Goal: Information Seeking & Learning: Learn about a topic

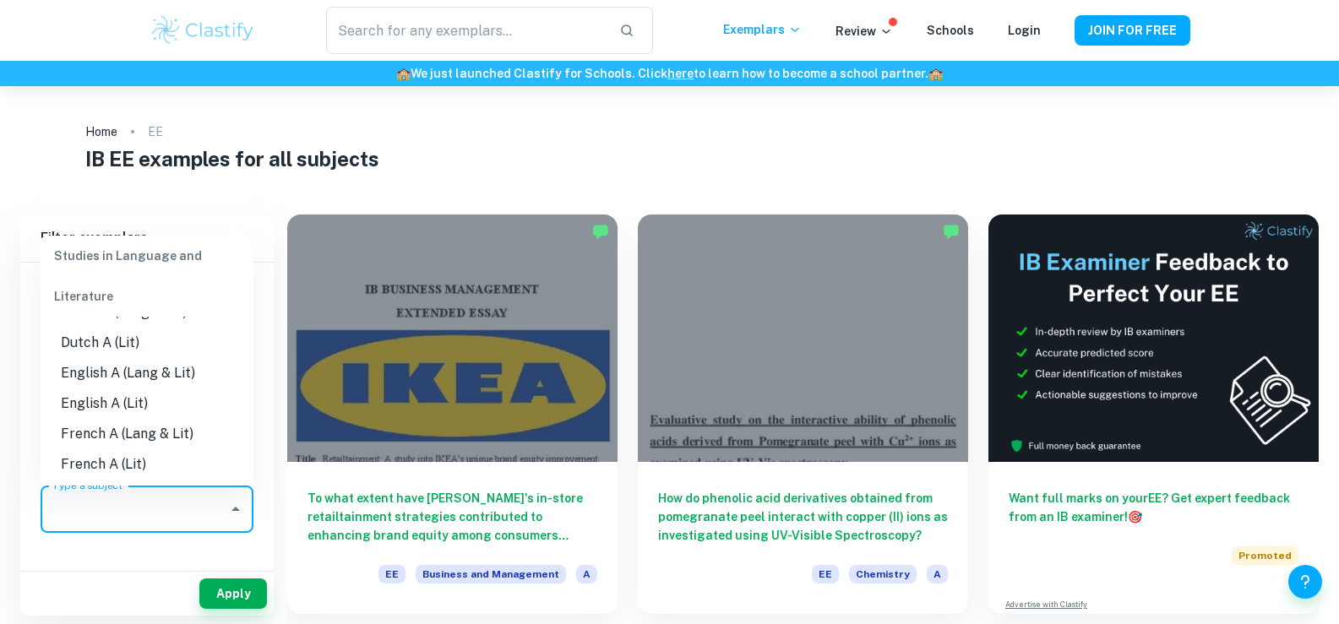
scroll to position [158, 0]
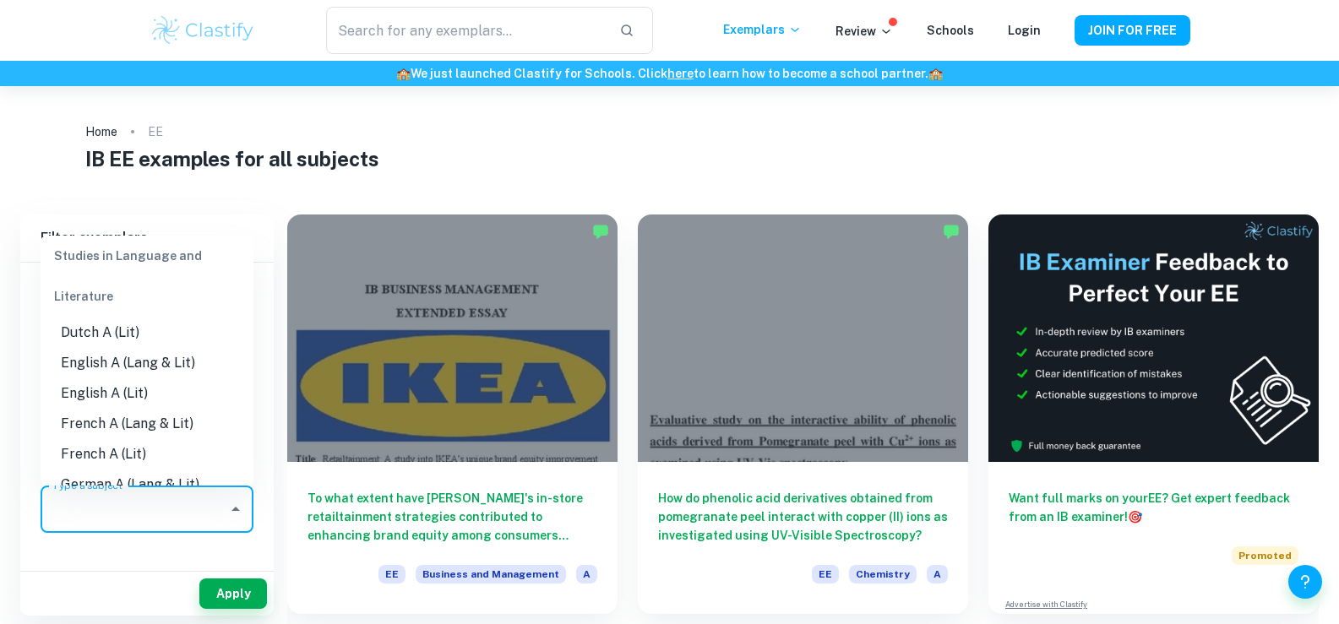
click at [134, 394] on li "English A (Lit)" at bounding box center [147, 394] width 213 height 30
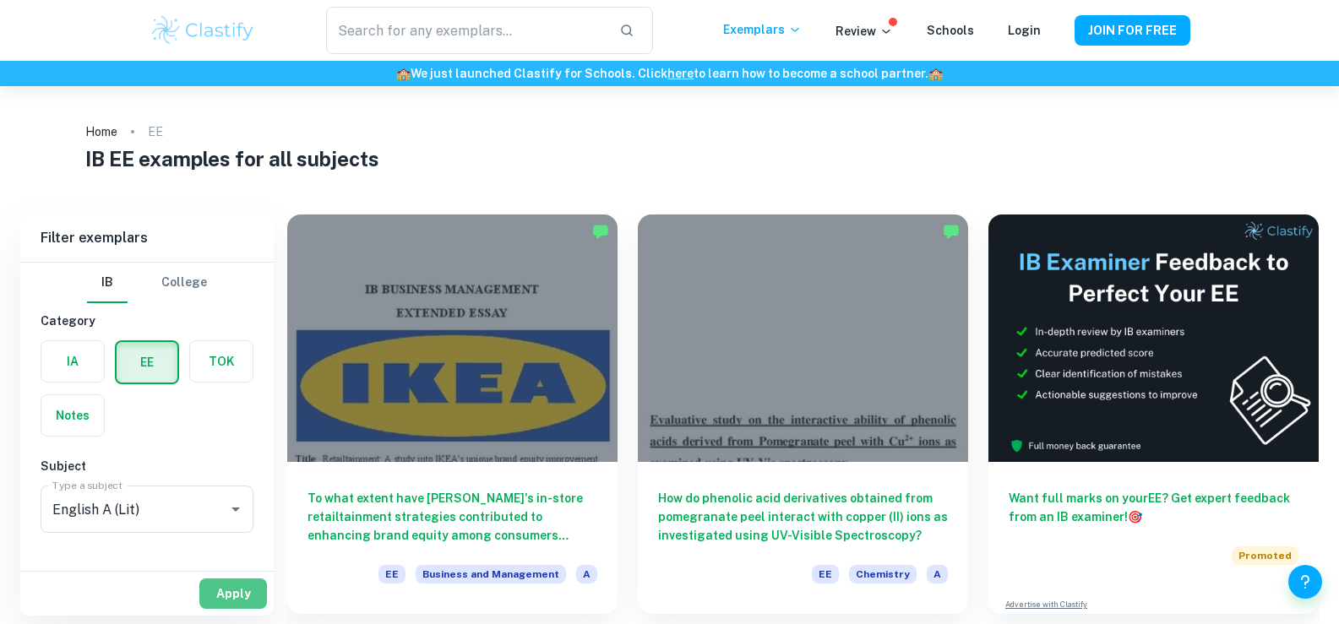
click at [242, 585] on button "Apply" at bounding box center [233, 594] width 68 height 30
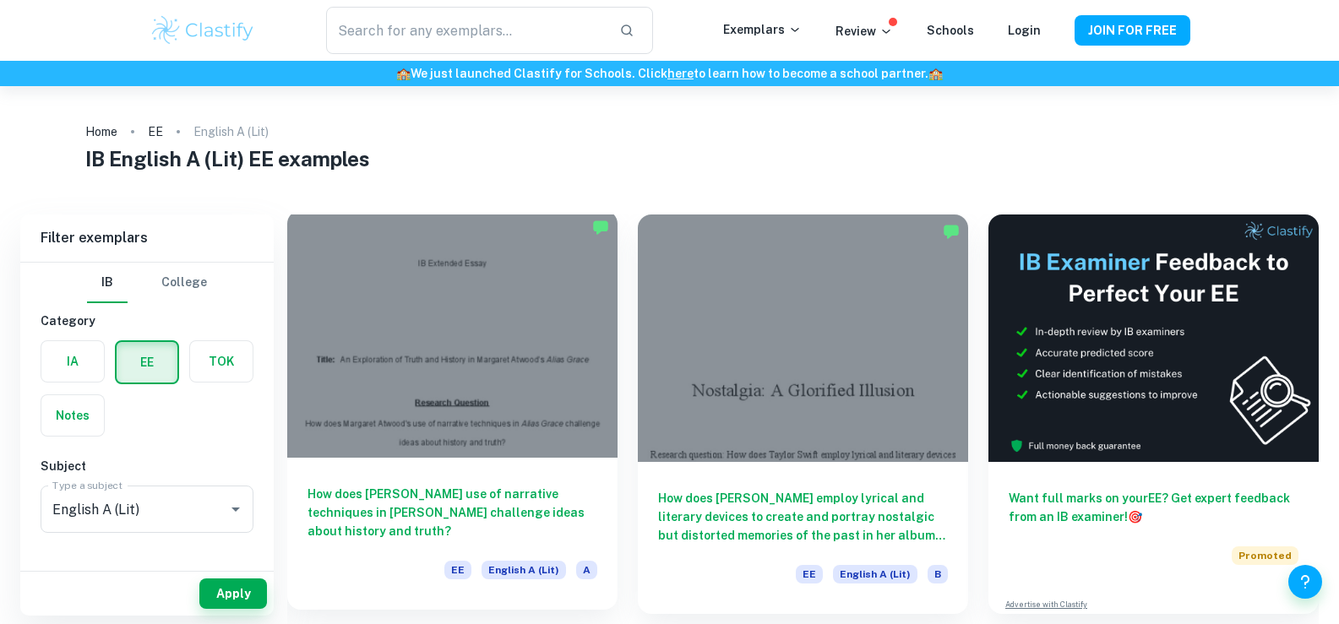
click at [444, 420] on div at bounding box center [452, 334] width 330 height 248
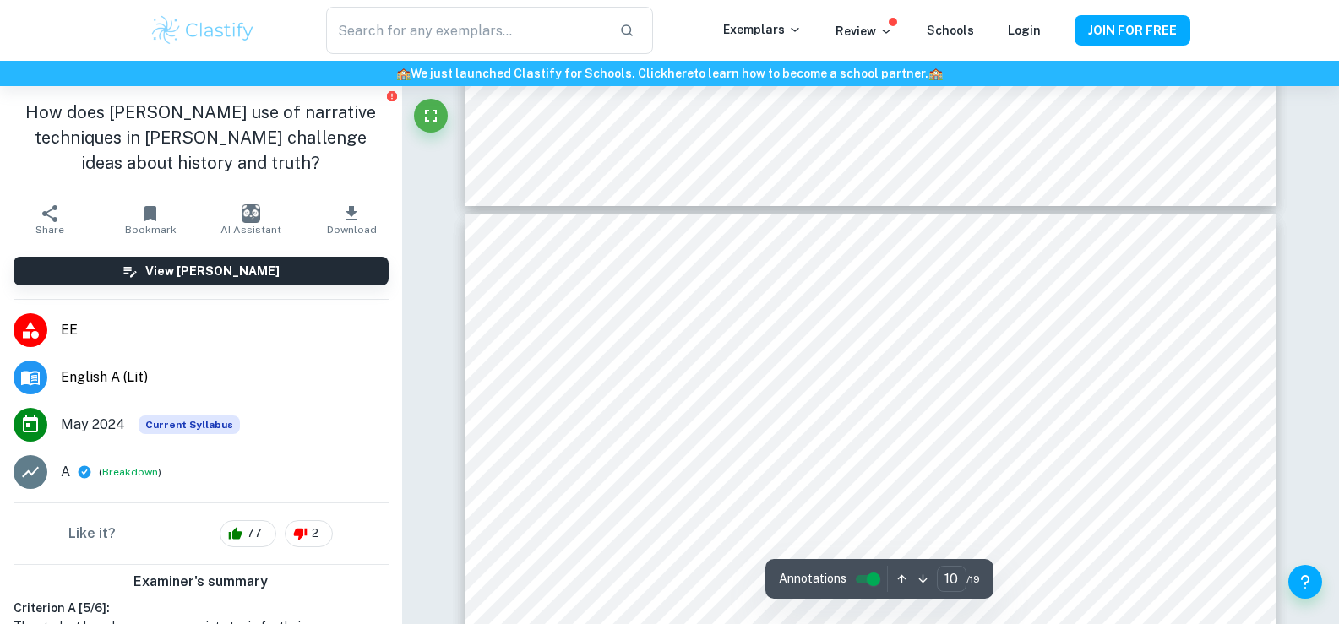
scroll to position [9859, 0]
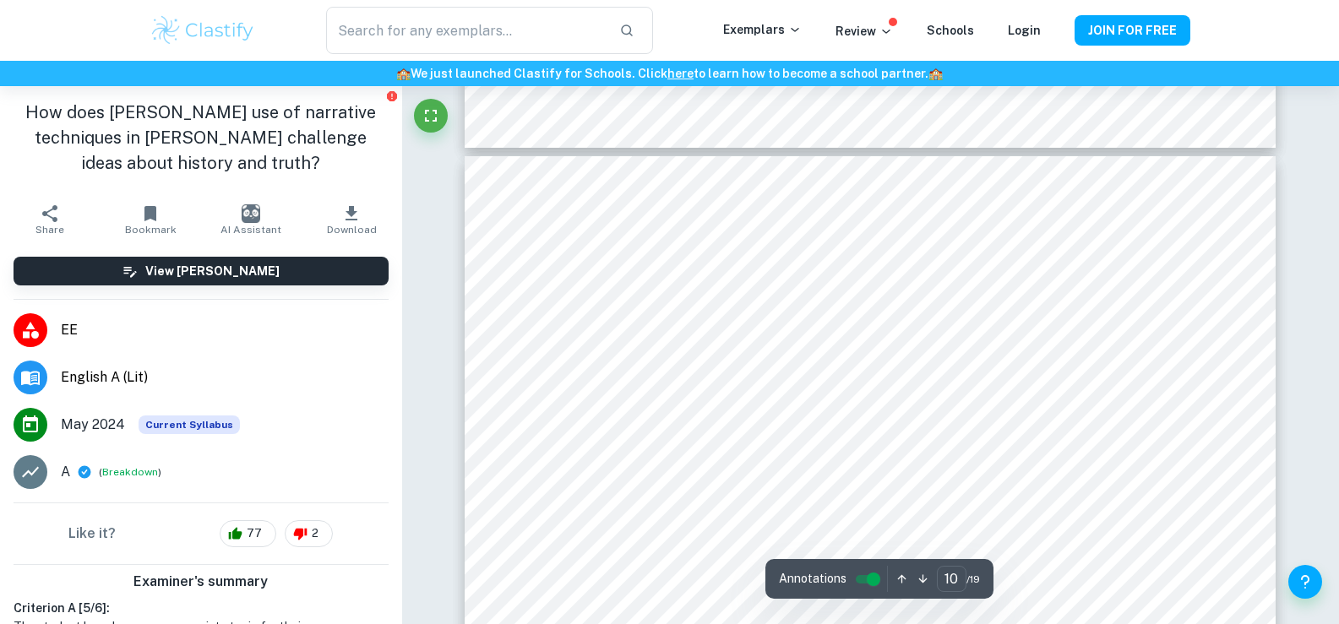
click at [1327, 302] on div "Correct Criterion A The reader is presented with the research question in the I…" at bounding box center [871, 551] width 938 height 20647
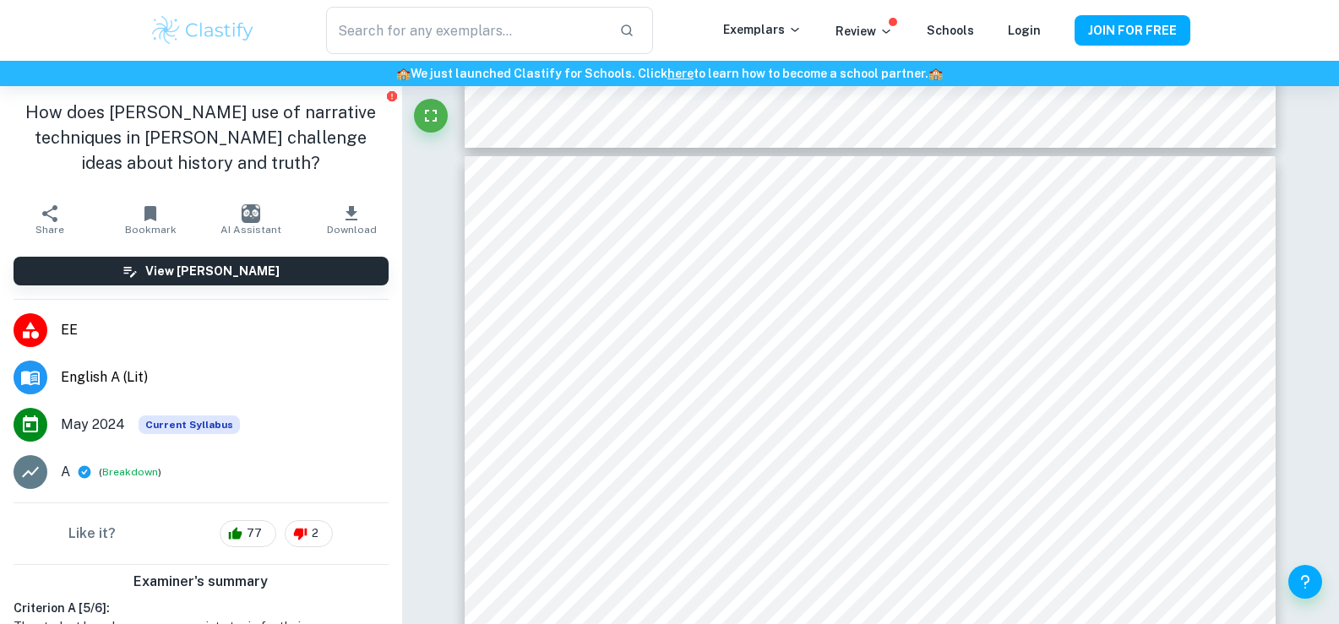
click at [1333, 302] on div "Correct Criterion A The reader is presented with the research question in the I…" at bounding box center [871, 551] width 938 height 20647
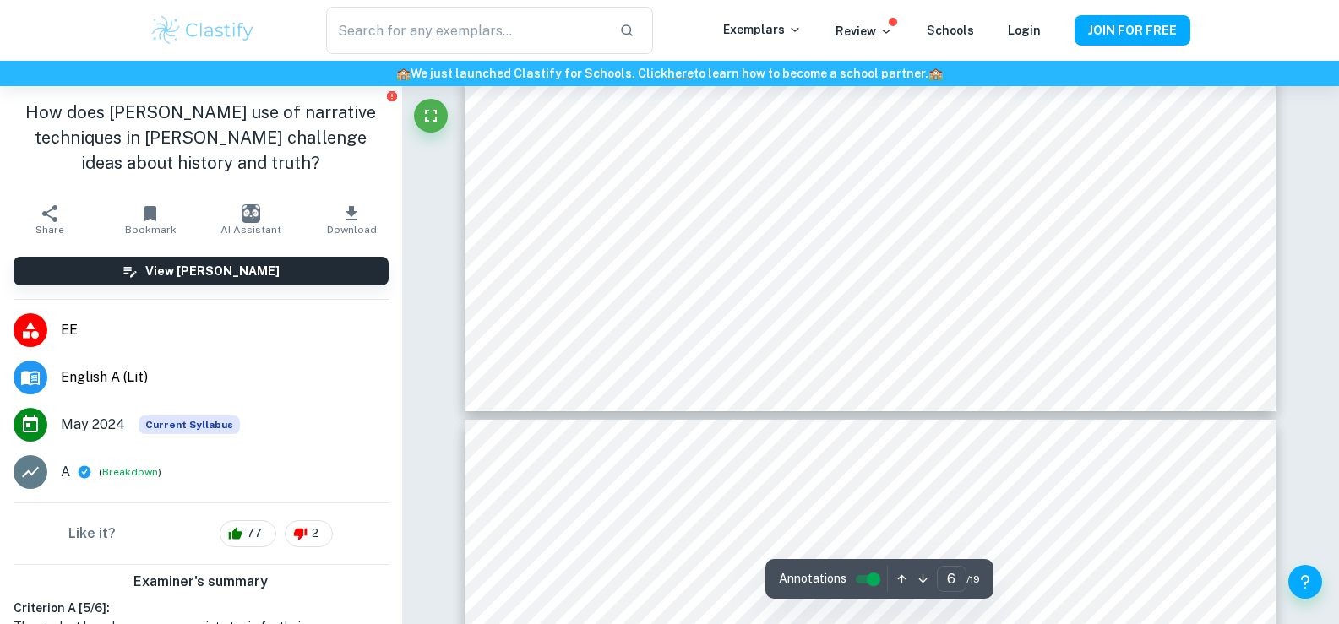
type input "7"
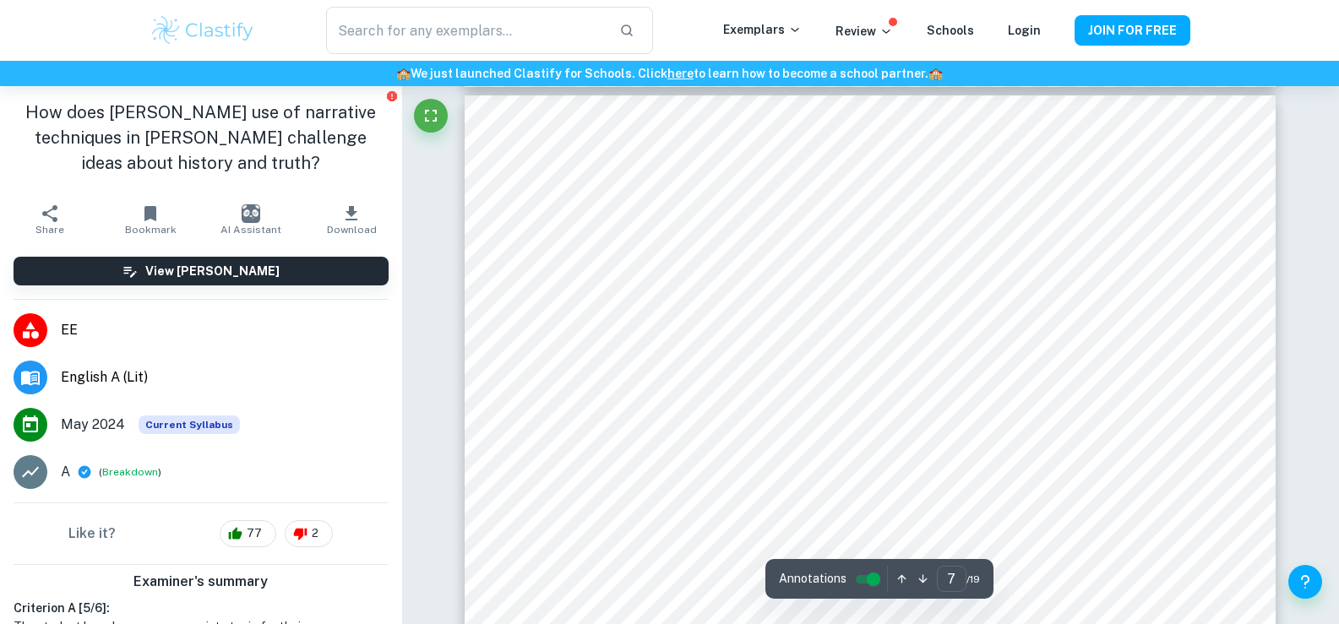
scroll to position [6586, 0]
